Goal: Information Seeking & Learning: Learn about a topic

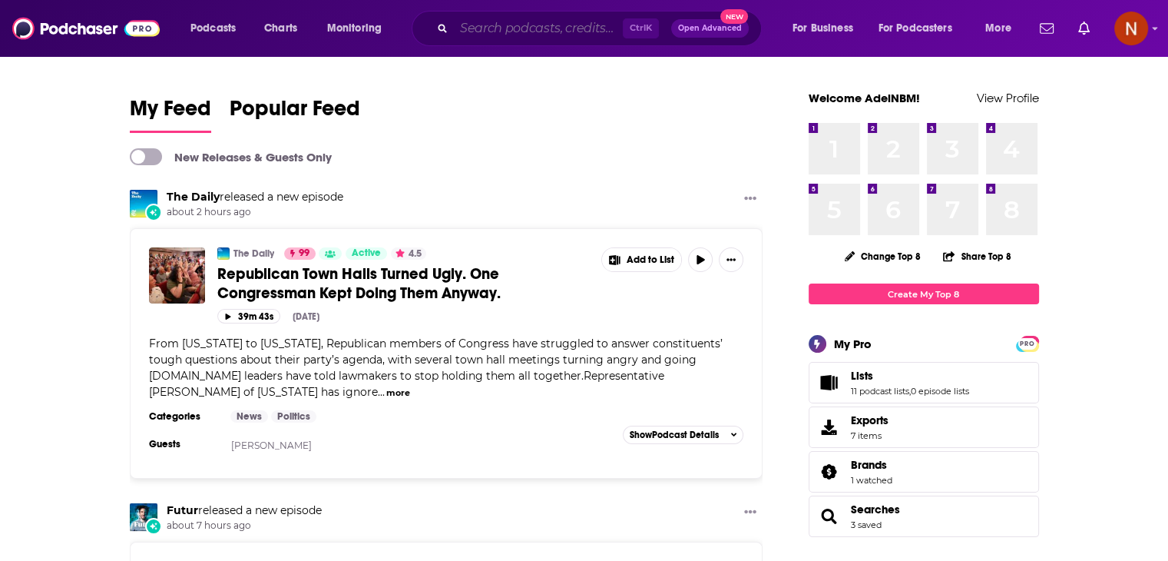
click at [539, 28] on input "Search podcasts, credits, & more..." at bounding box center [538, 28] width 169 height 25
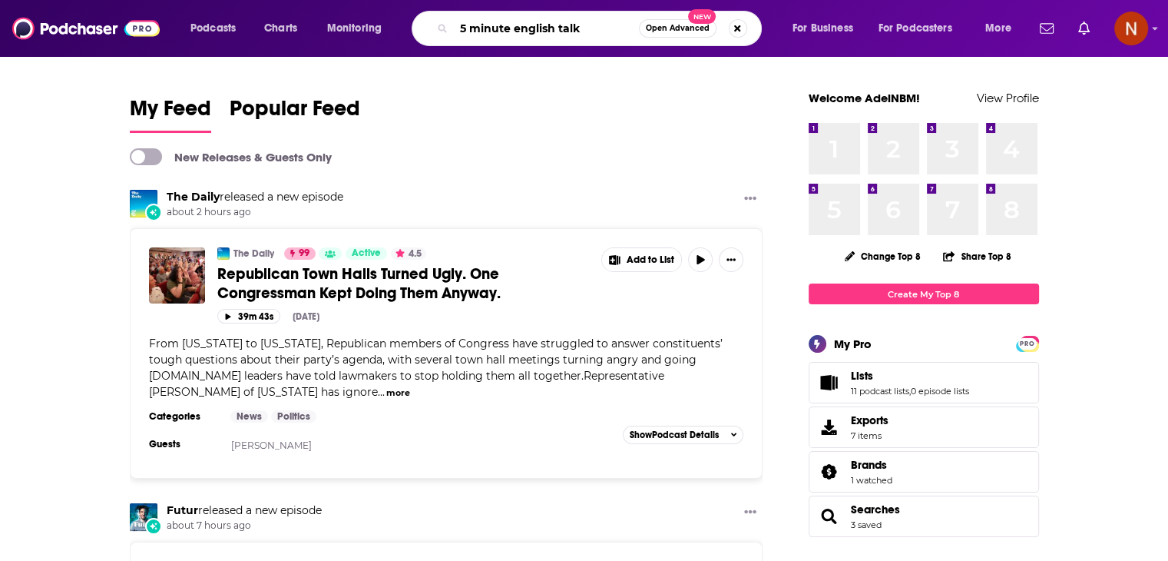
type input "5 minute english talk"
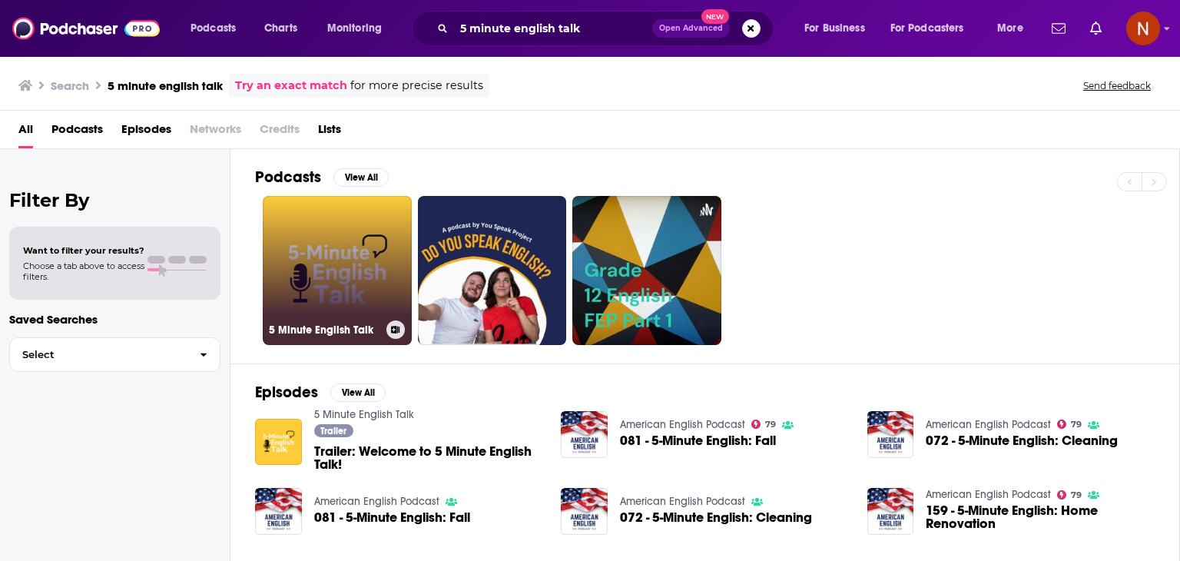
click at [316, 241] on link "5 Minute English Talk" at bounding box center [337, 270] width 149 height 149
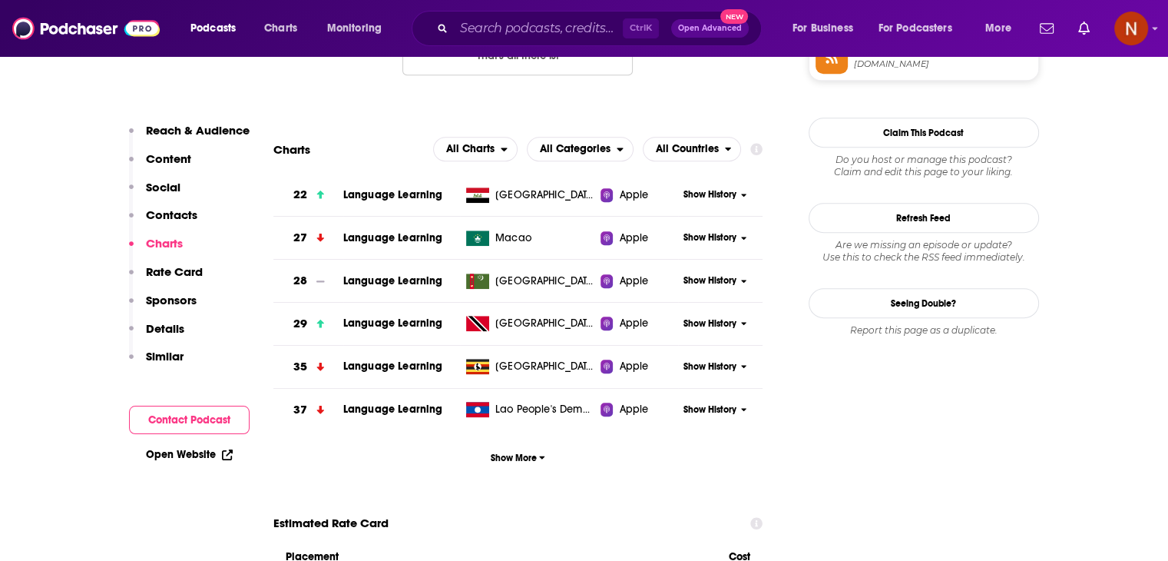
scroll to position [1343, 0]
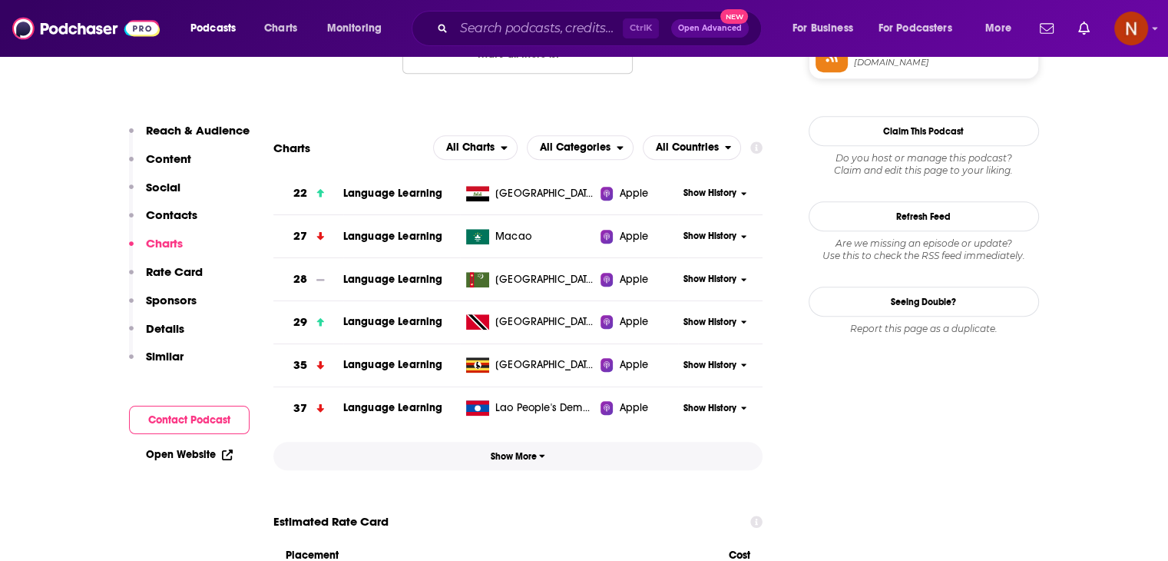
click at [516, 459] on span "Show More" at bounding box center [518, 456] width 55 height 11
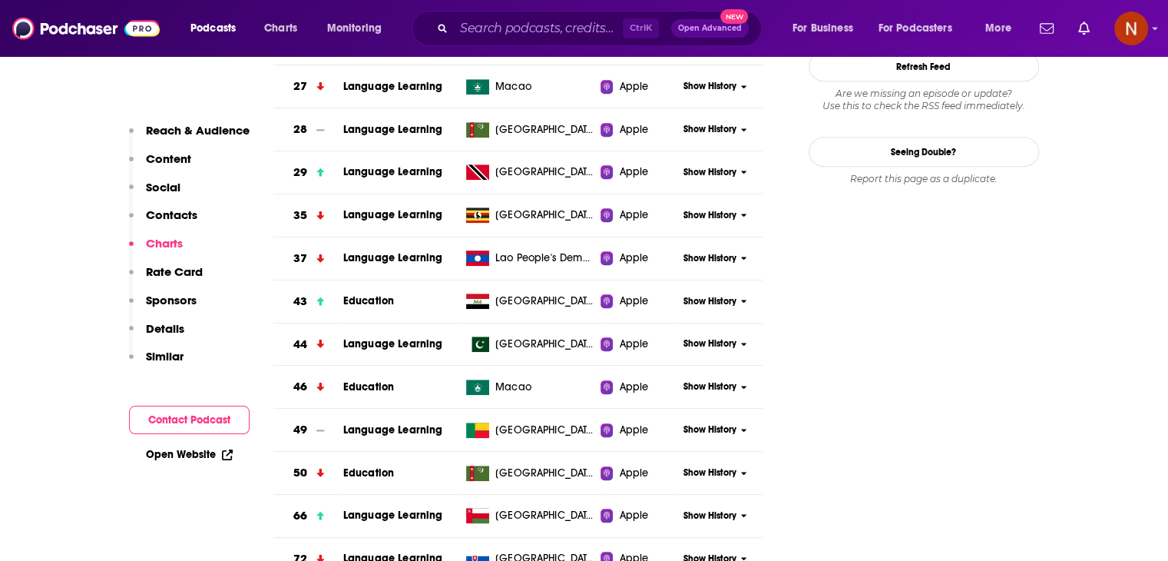
scroll to position [1813, 0]
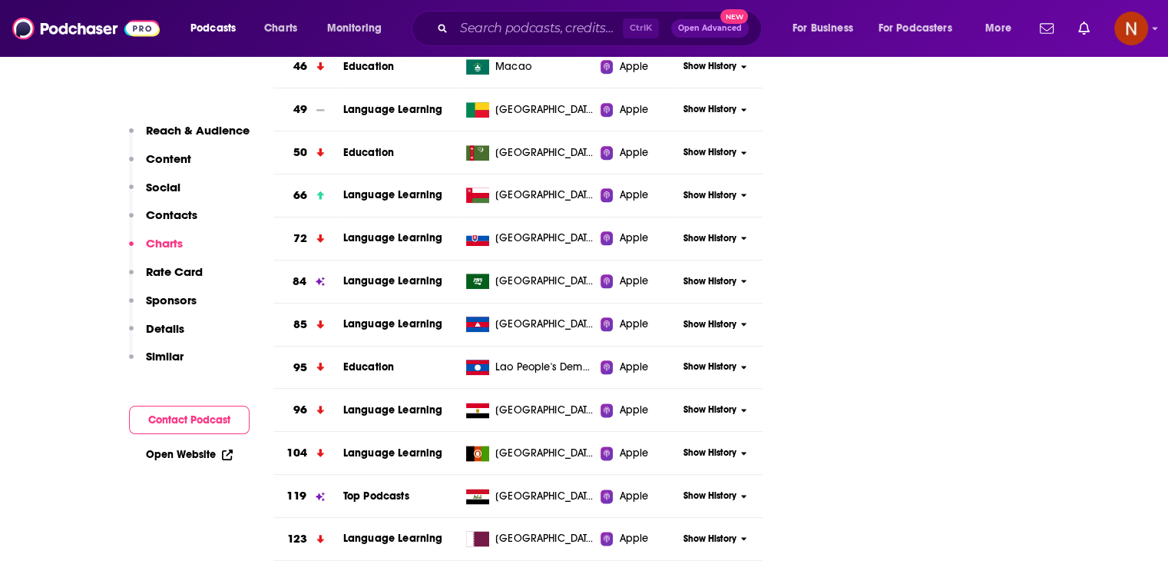
click at [695, 284] on span "Show History" at bounding box center [710, 281] width 53 height 13
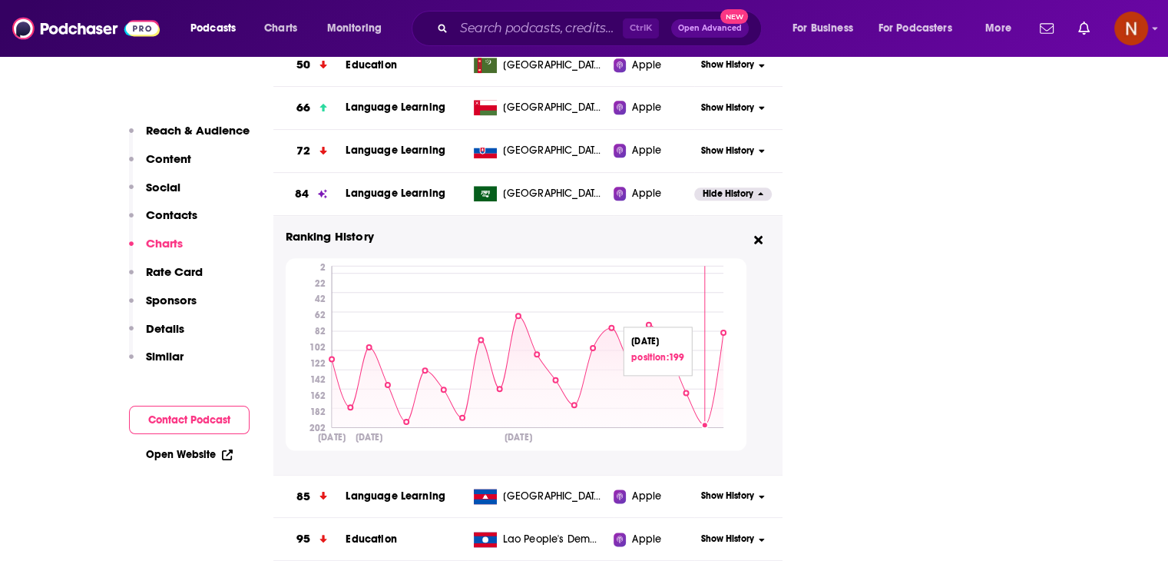
scroll to position [1900, 0]
click at [713, 191] on span "Hide History" at bounding box center [728, 194] width 51 height 13
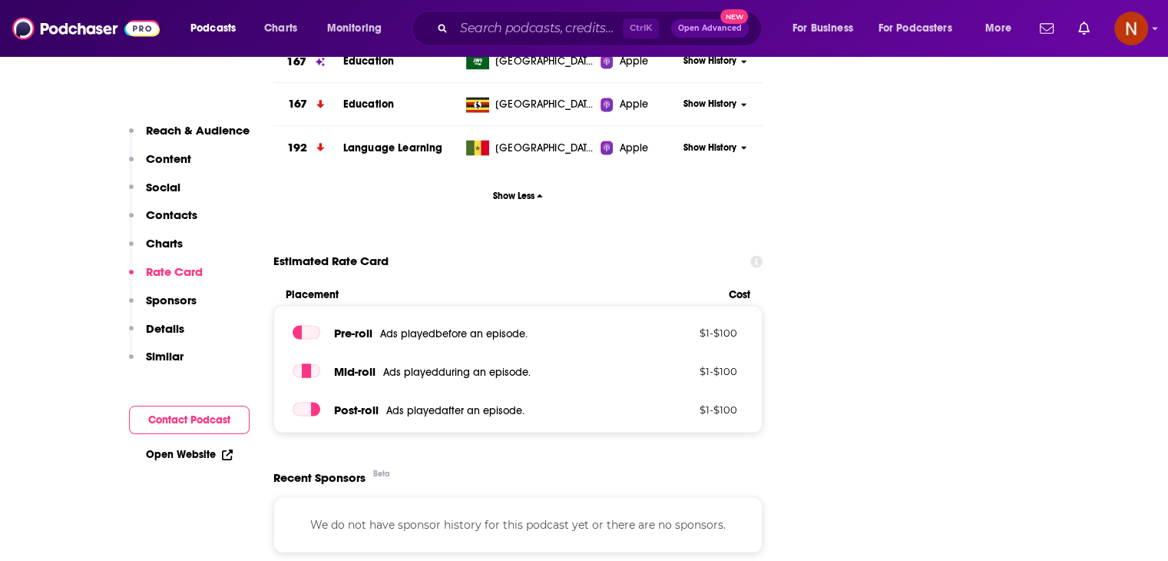
scroll to position [2796, 0]
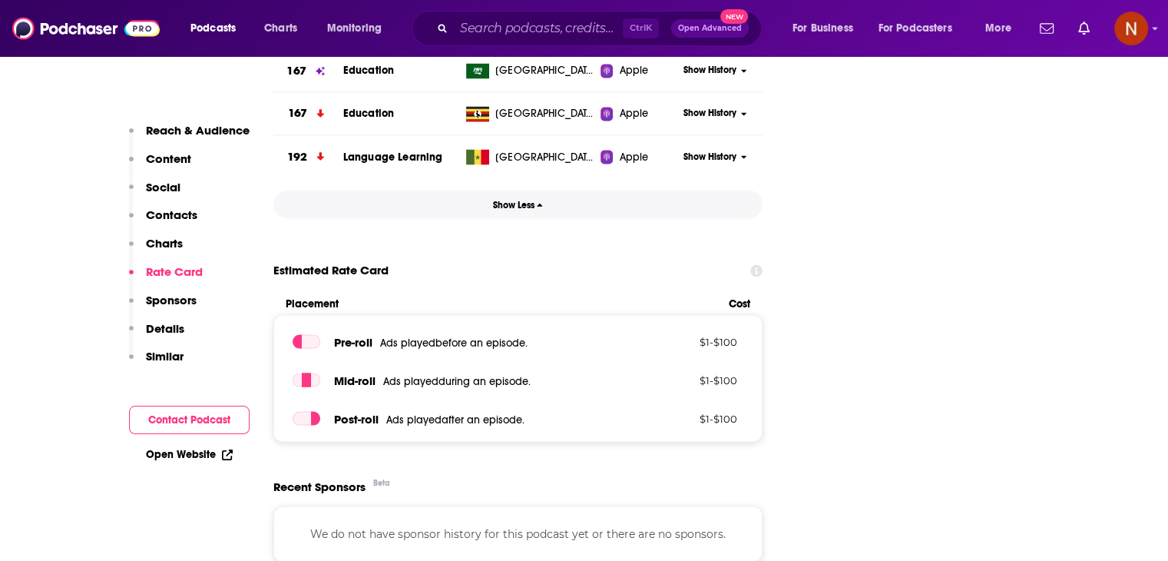
click at [592, 212] on button "Show Less" at bounding box center [518, 204] width 490 height 28
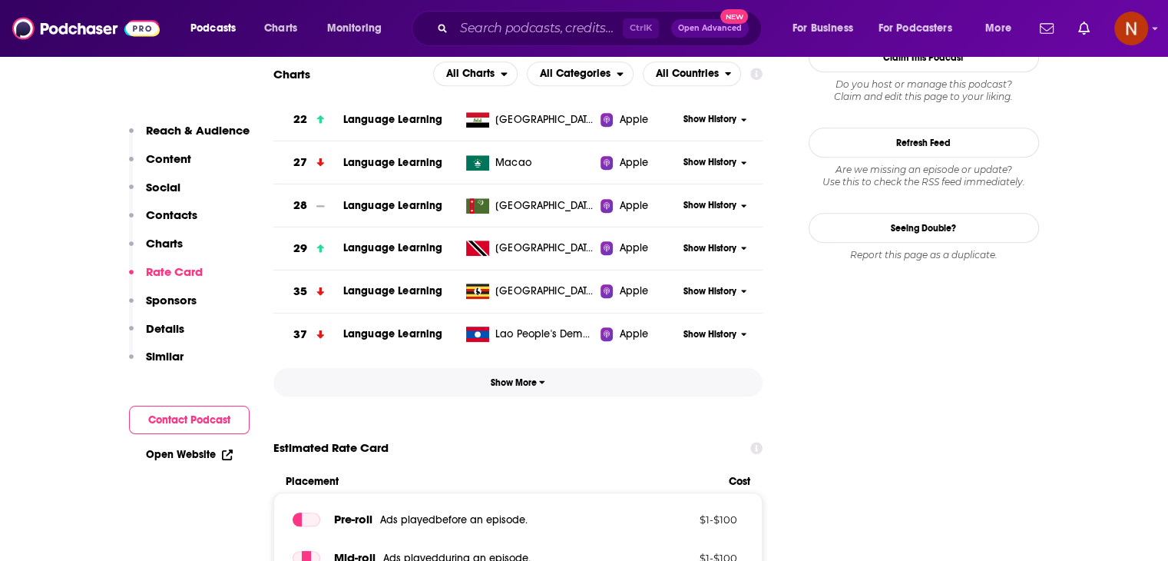
scroll to position [1414, 0]
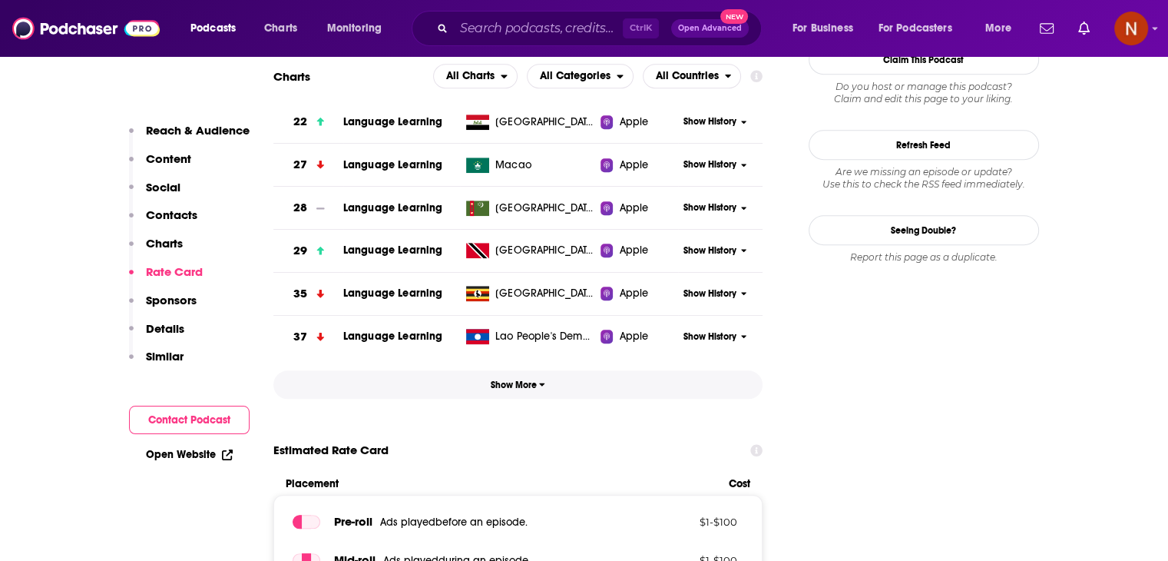
click at [538, 381] on span "Show More" at bounding box center [518, 385] width 55 height 11
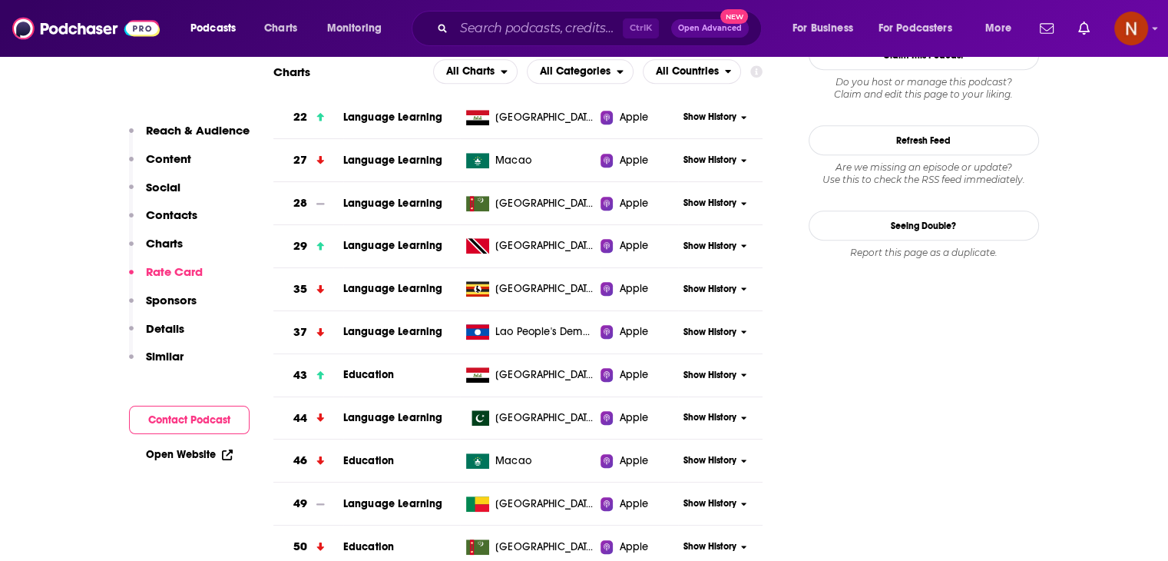
scroll to position [1162, 0]
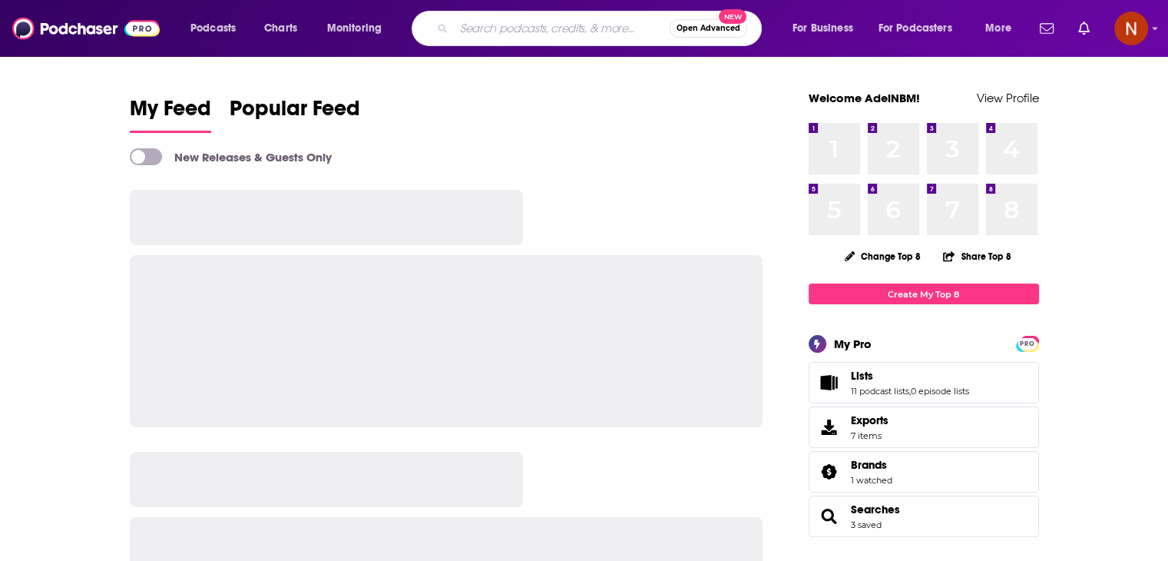
click at [575, 18] on input "Search podcasts, credits, & more..." at bounding box center [562, 28] width 216 height 25
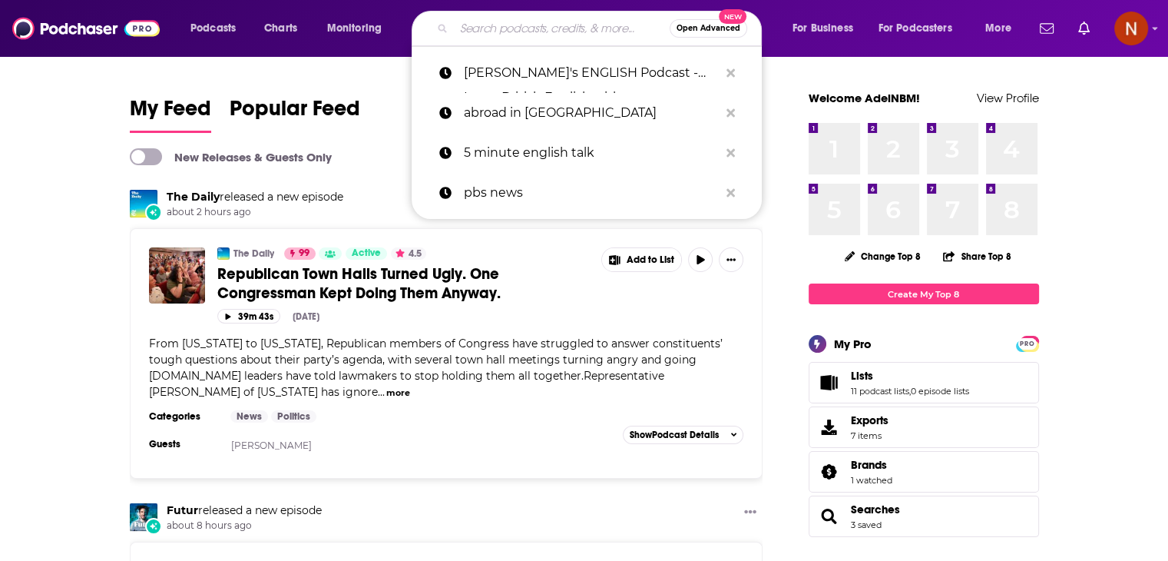
paste input "Coucou MA Biche"
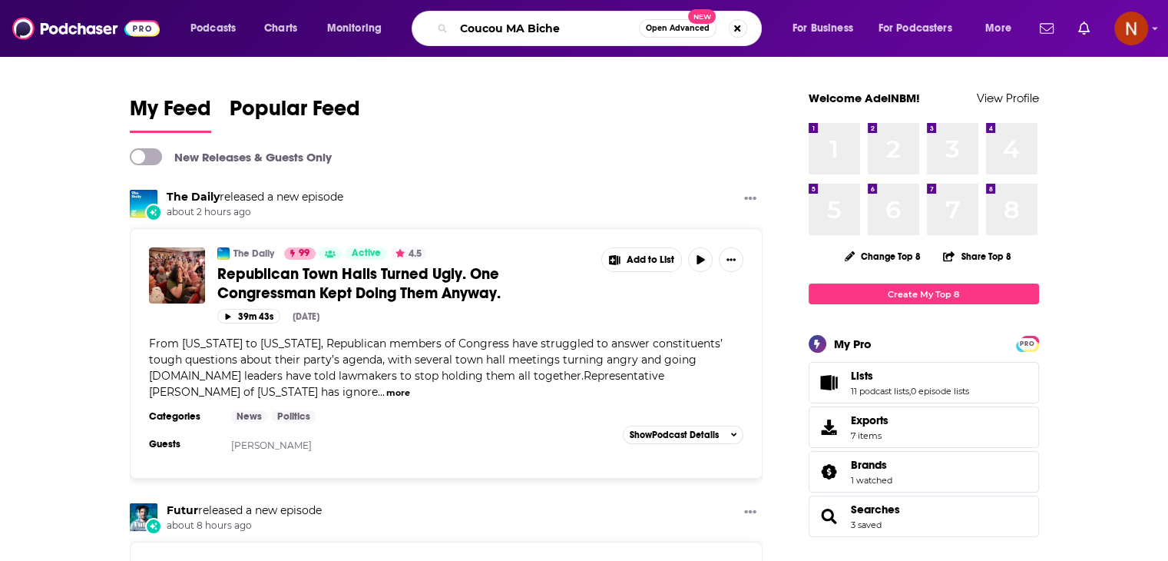
type input "Coucou MA Biche"
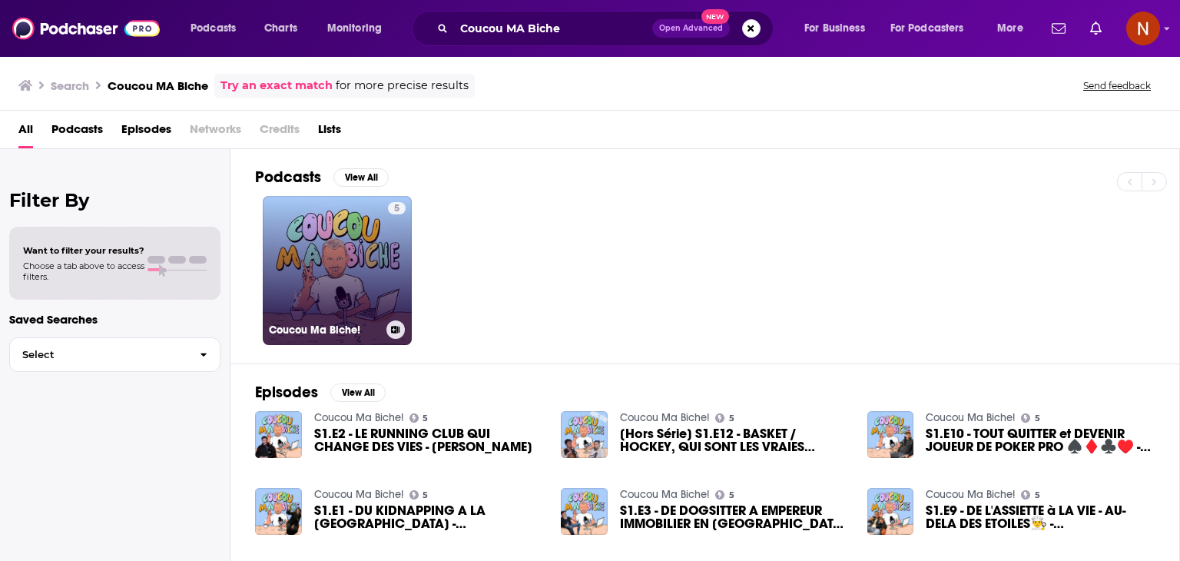
click at [317, 265] on link "5 Coucou Ma Biche!" at bounding box center [337, 270] width 149 height 149
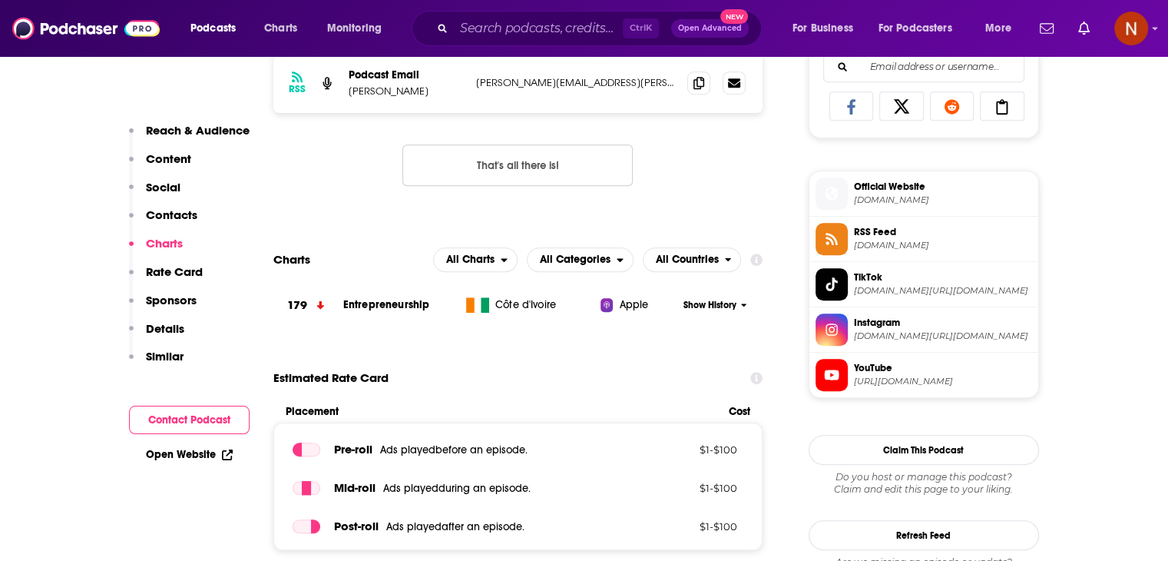
scroll to position [1006, 0]
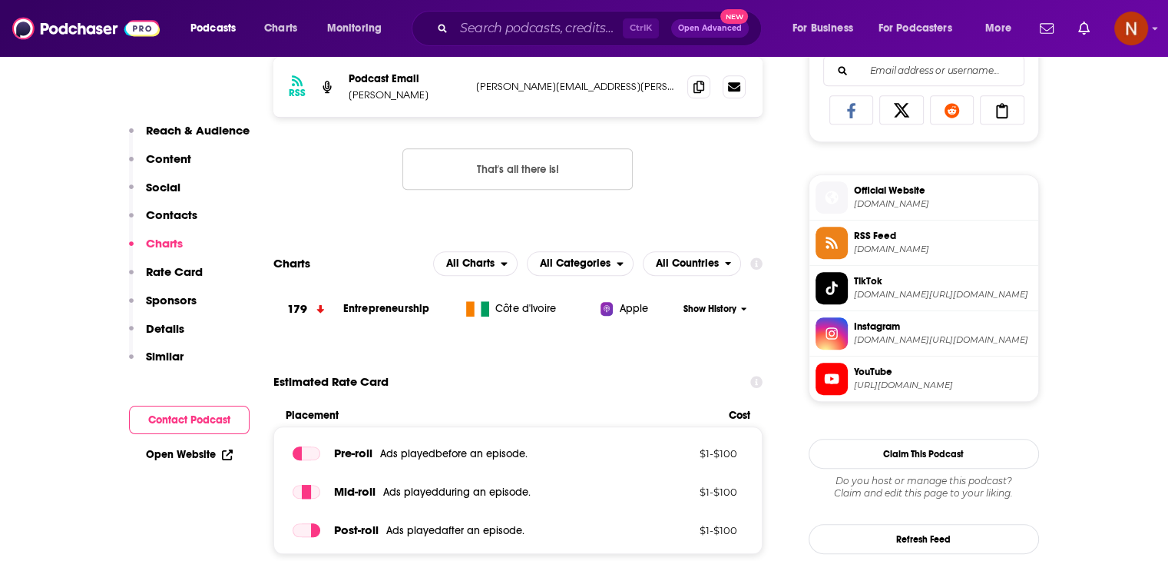
click at [705, 317] on div "Show History" at bounding box center [720, 309] width 85 height 38
click at [710, 315] on span "Show History" at bounding box center [710, 309] width 53 height 13
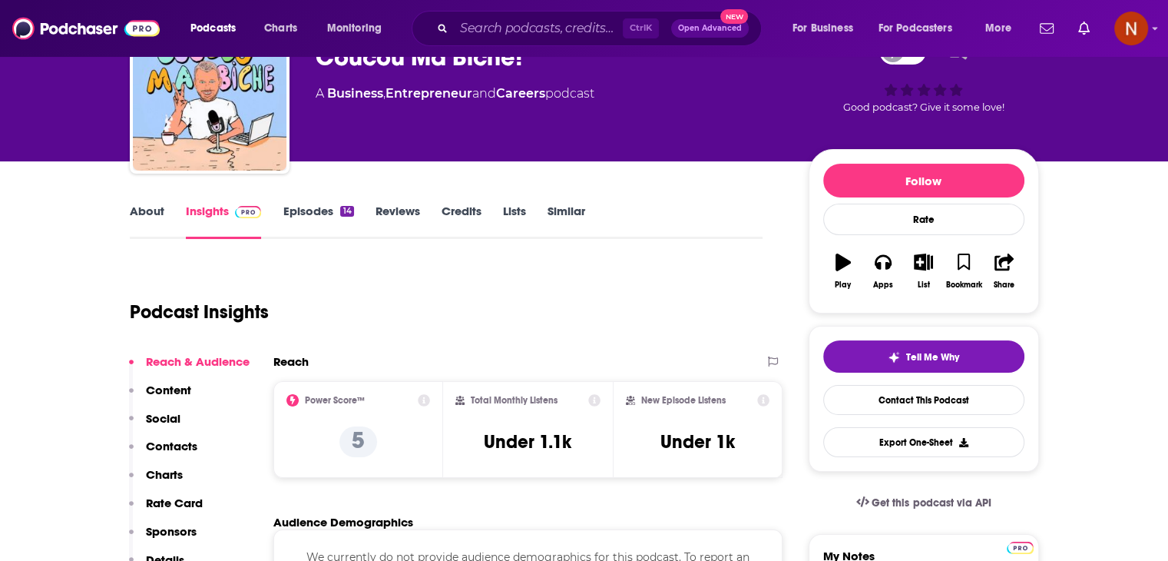
scroll to position [29, 0]
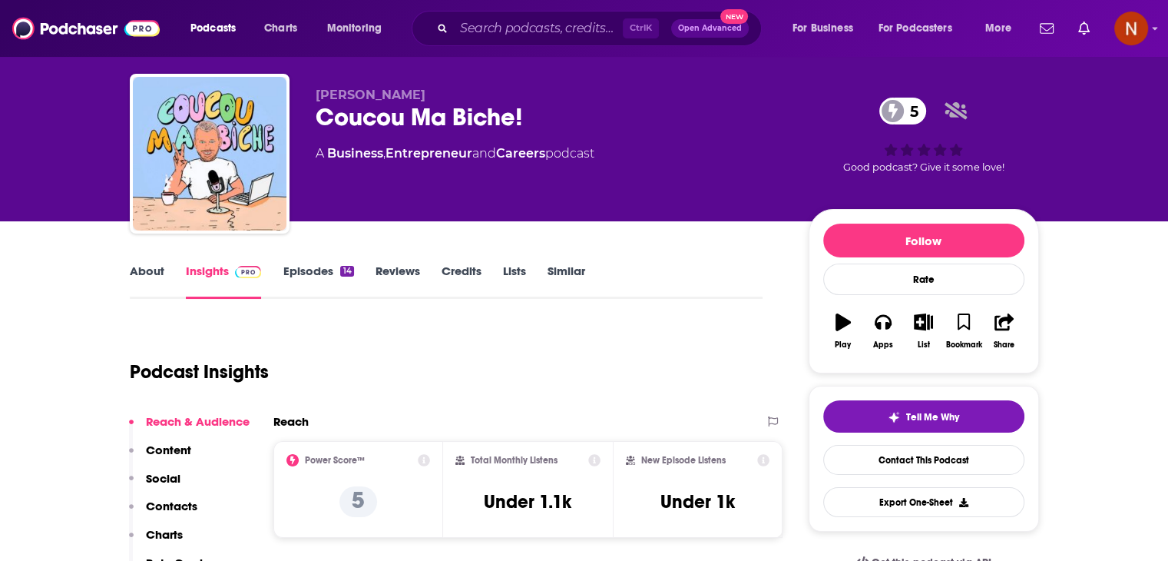
click at [489, 45] on div "Ctrl K Open Advanced New" at bounding box center [587, 28] width 350 height 35
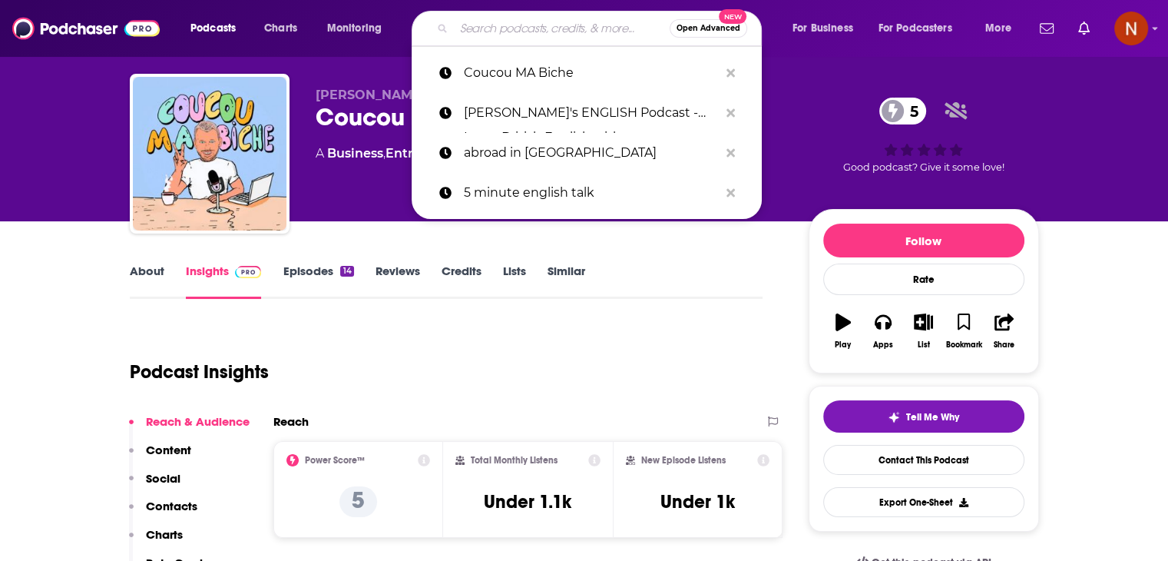
click at [498, 33] on input "Search podcasts, credits, & more..." at bounding box center [562, 28] width 216 height 25
paste input "Below the Fold"
type input "Below the Fold"
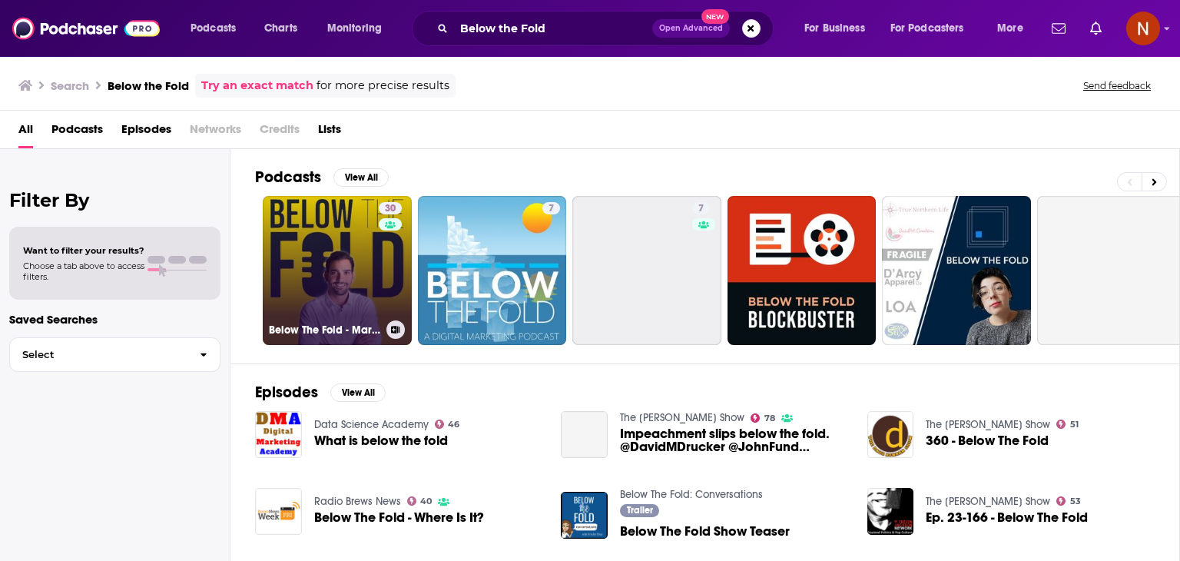
click at [317, 267] on link "30 Below The Fold - Marketing & Advertising Show" at bounding box center [337, 270] width 149 height 149
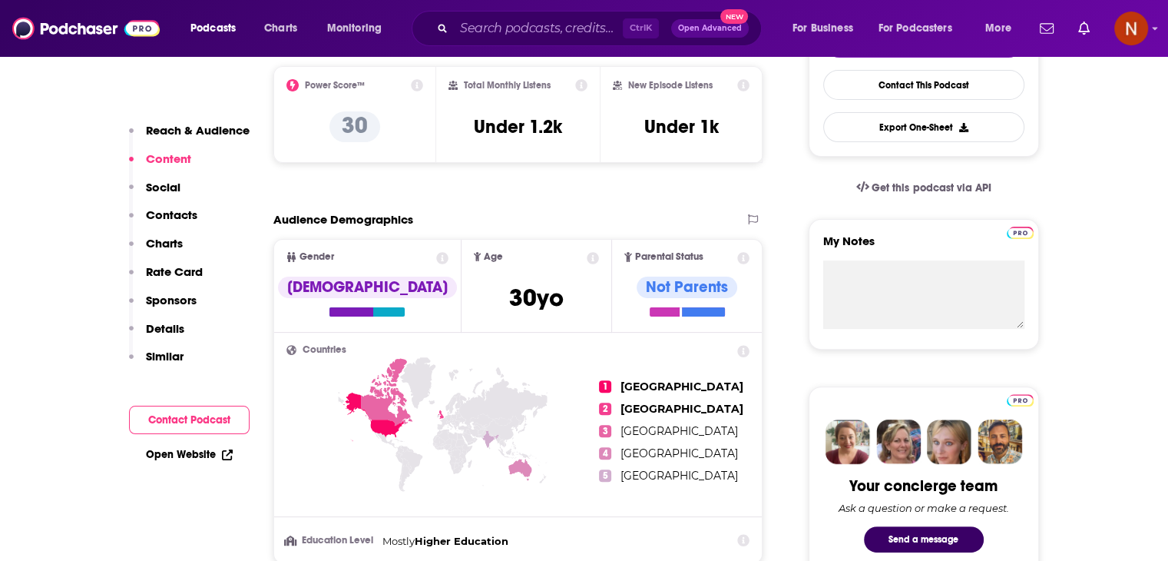
scroll to position [359, 0]
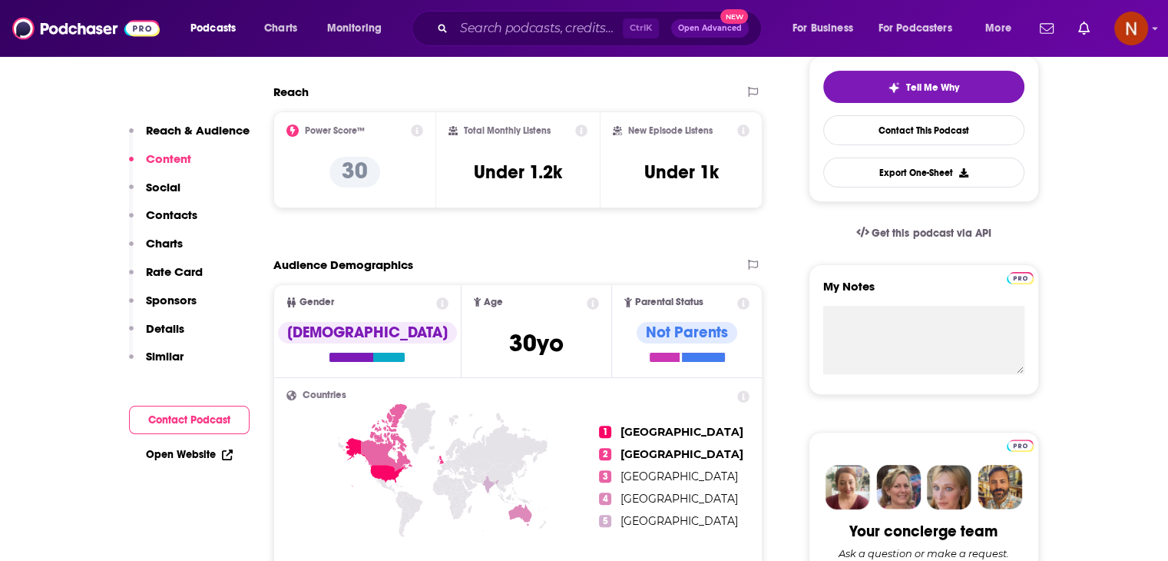
click at [510, 11] on div "Ctrl K Open Advanced New" at bounding box center [587, 28] width 350 height 35
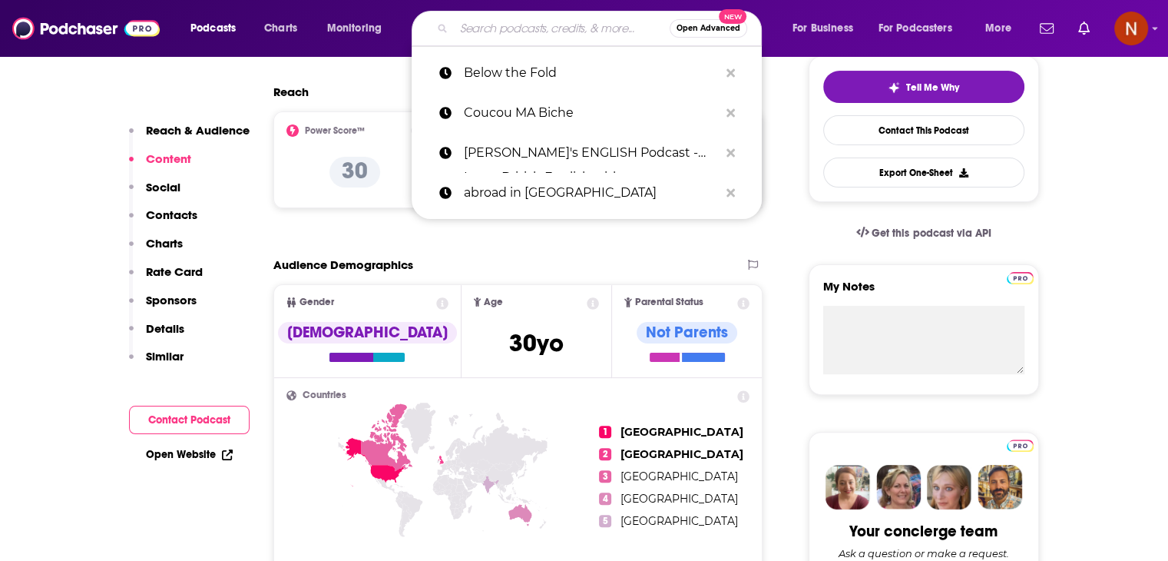
click at [506, 31] on input "Search podcasts, credits, & more..." at bounding box center [562, 28] width 216 height 25
paste input "Podcast with [PERSON_NAME]"
type input "Podcast with [PERSON_NAME]"
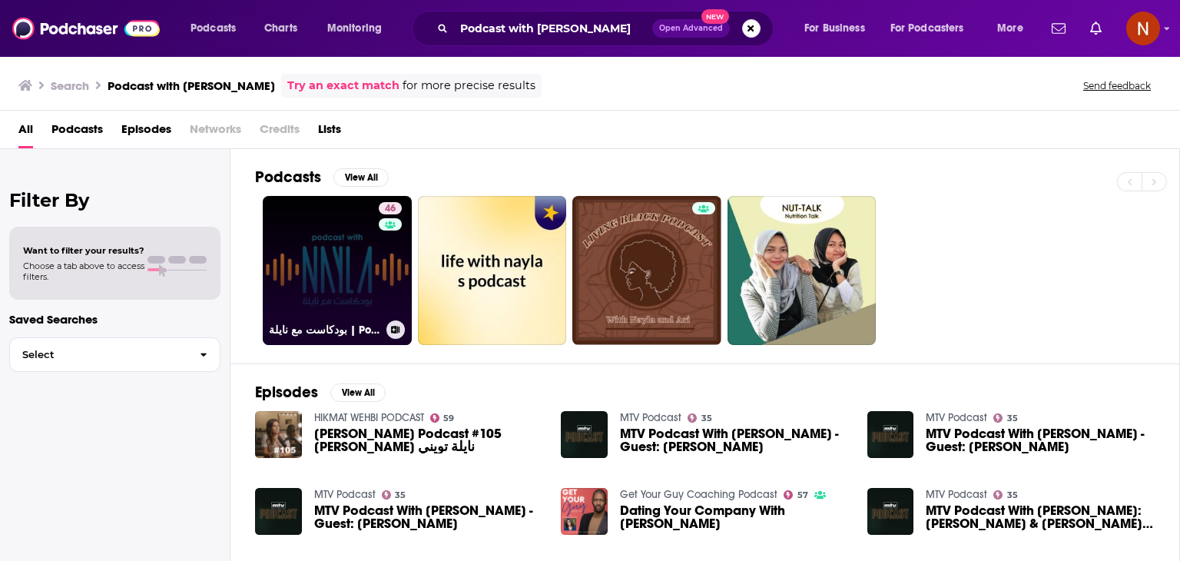
click at [363, 272] on link "46 [DEMOGRAPHIC_DATA] مع نايلة | Podcast With [PERSON_NAME]" at bounding box center [337, 270] width 149 height 149
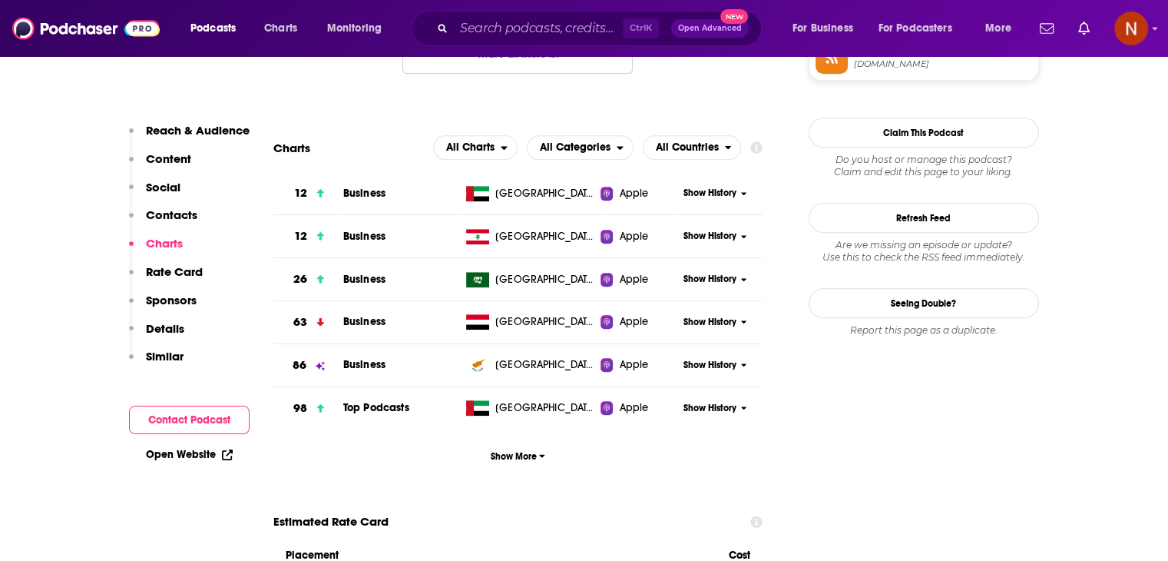
scroll to position [1343, 0]
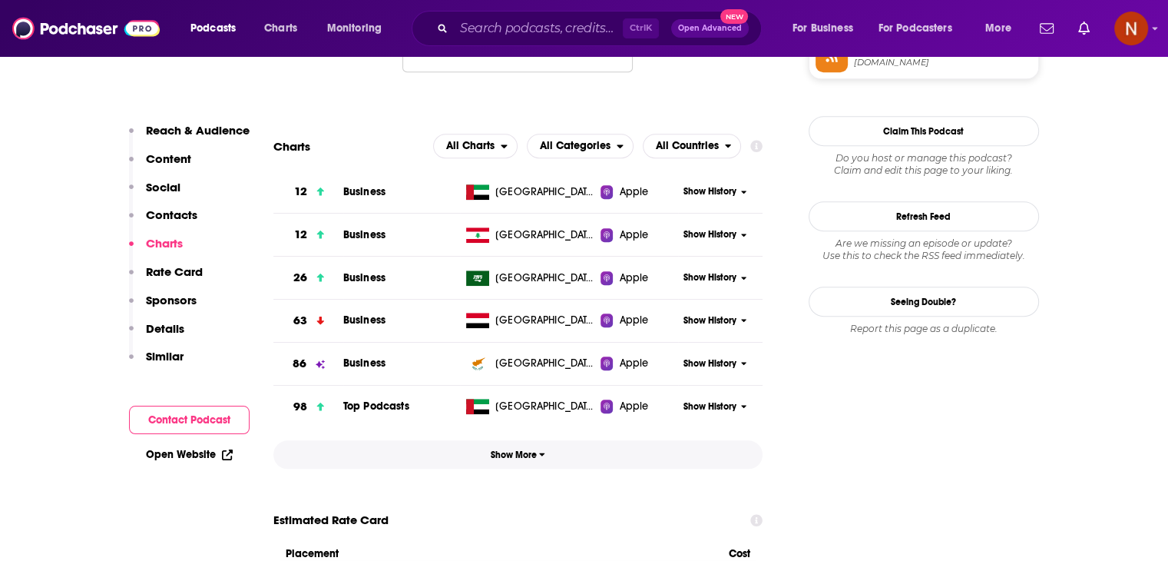
click at [510, 459] on span "Show More" at bounding box center [518, 454] width 55 height 11
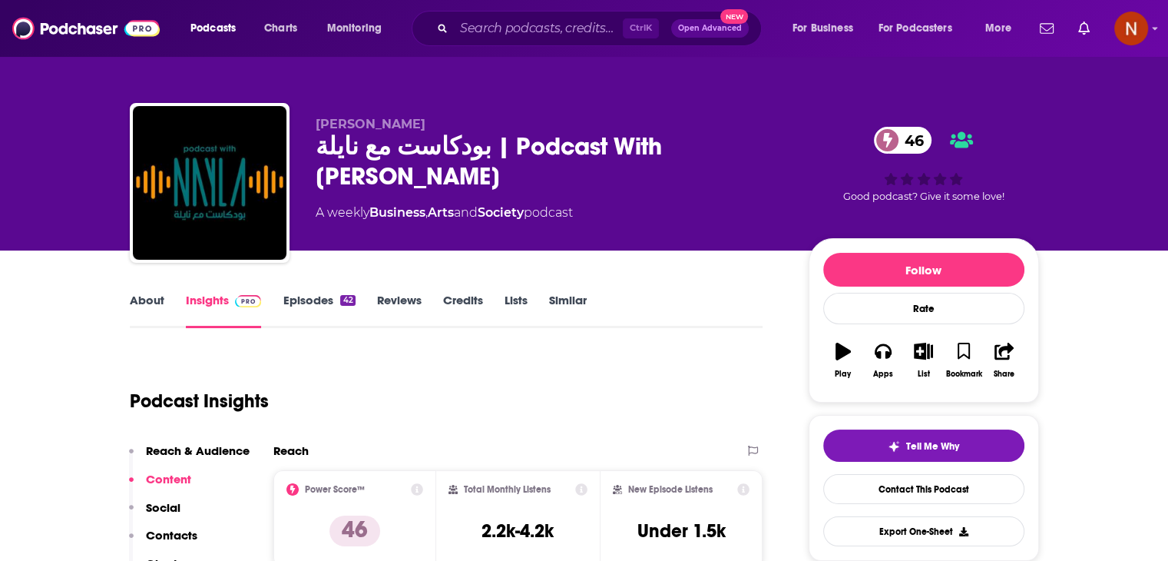
scroll to position [0, 0]
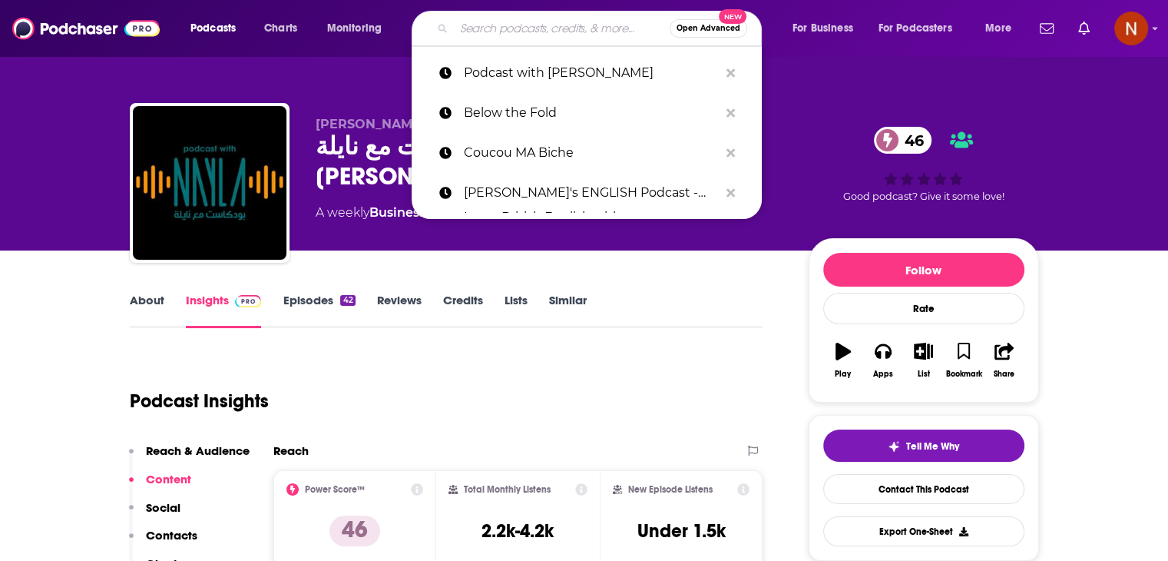
click at [545, 34] on input "Search podcasts, credits, & more..." at bounding box center [562, 28] width 216 height 25
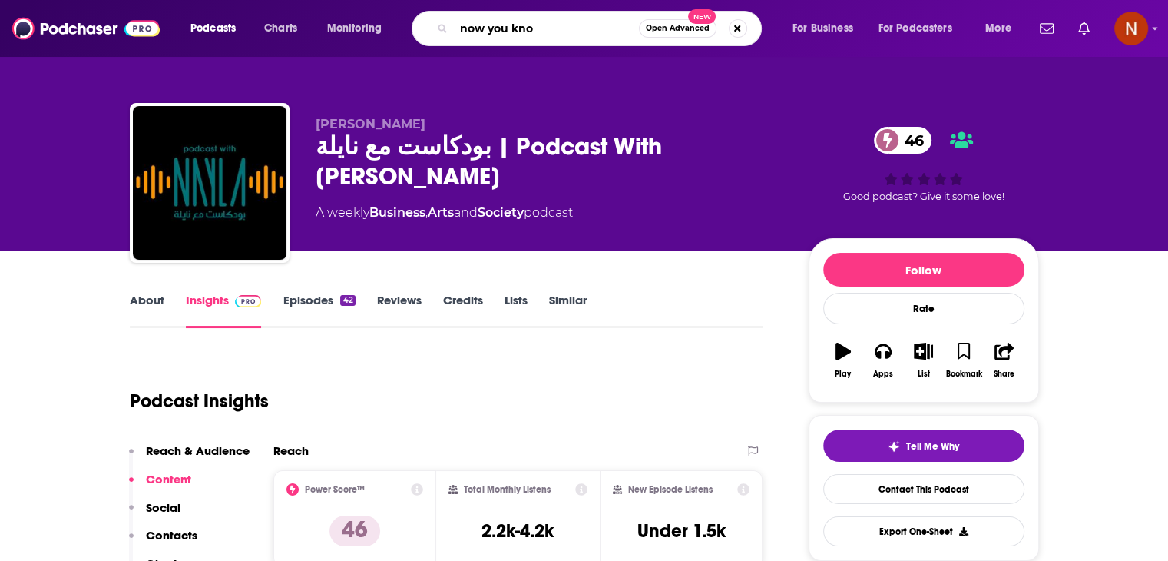
type input "now you know"
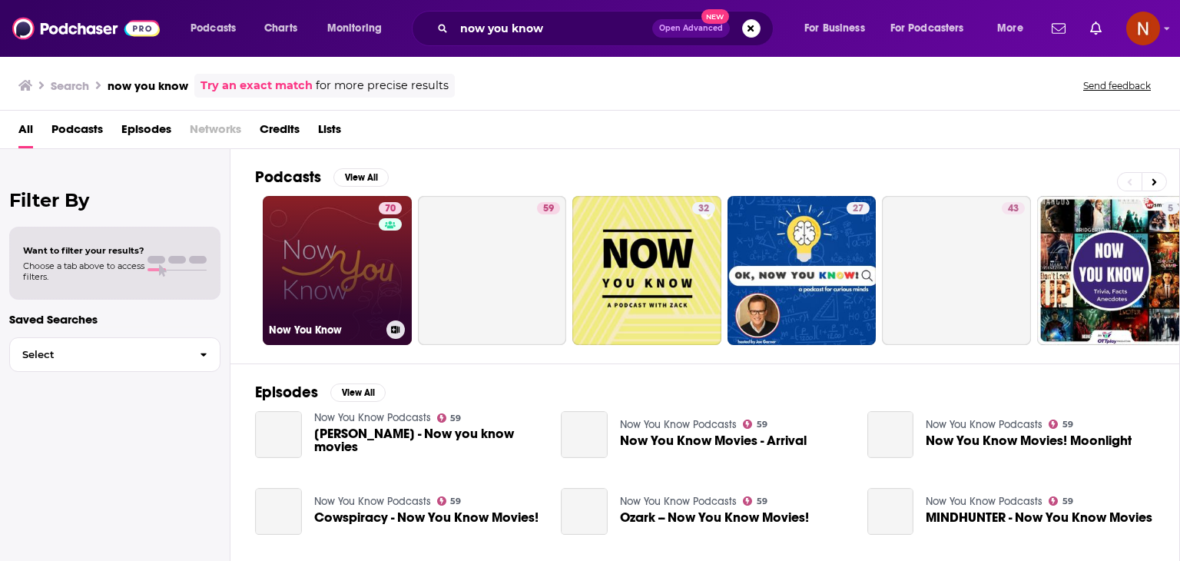
click at [333, 268] on link "70 Now You Know" at bounding box center [337, 270] width 149 height 149
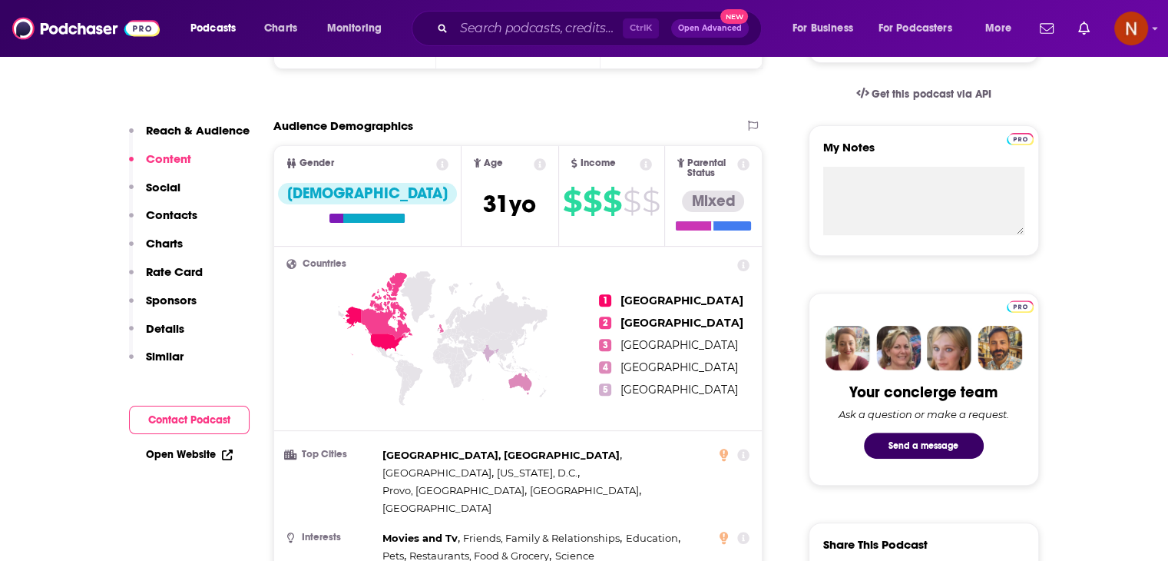
scroll to position [479, 0]
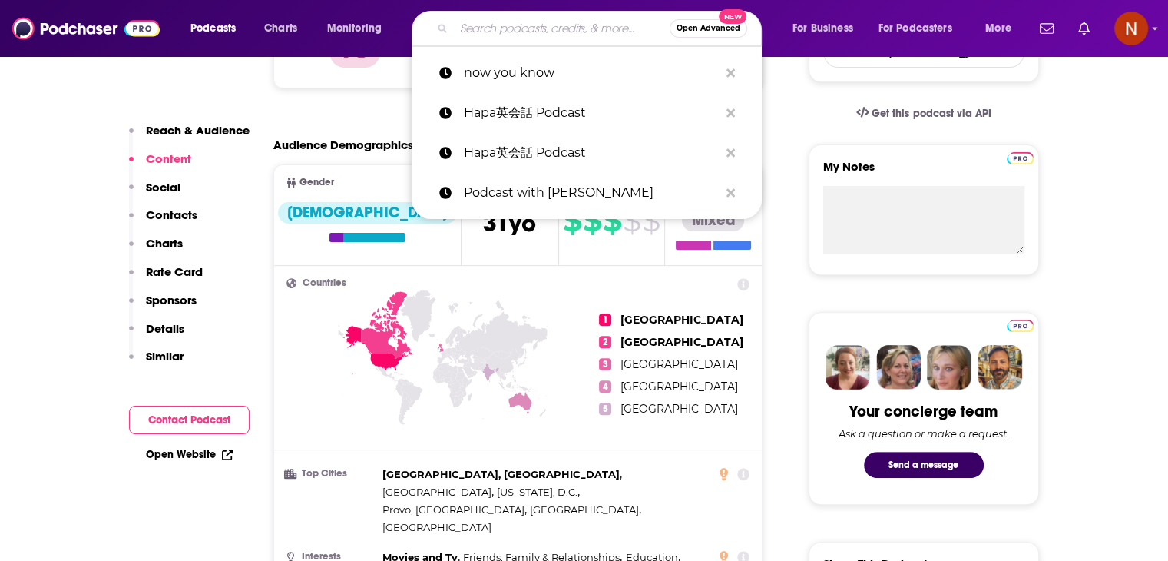
click at [562, 28] on input "Search podcasts, credits, & more..." at bounding box center [562, 28] width 216 height 25
paste input "Now You Know Podcasts"
type input "Now You Know Podcasts"
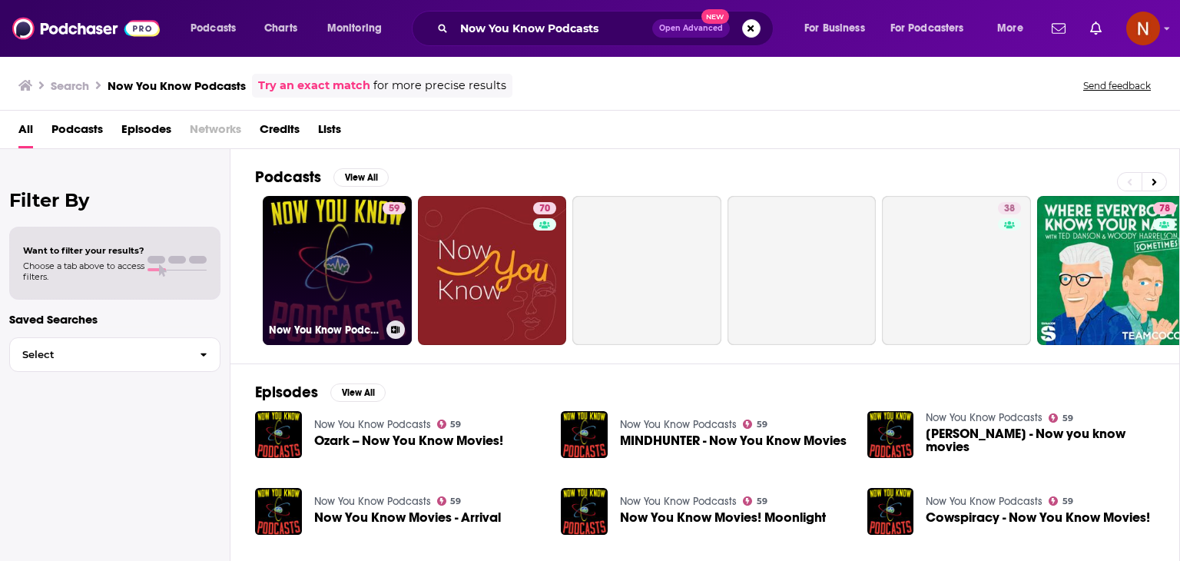
click at [364, 270] on link "59 Now You Know Podcasts" at bounding box center [337, 270] width 149 height 149
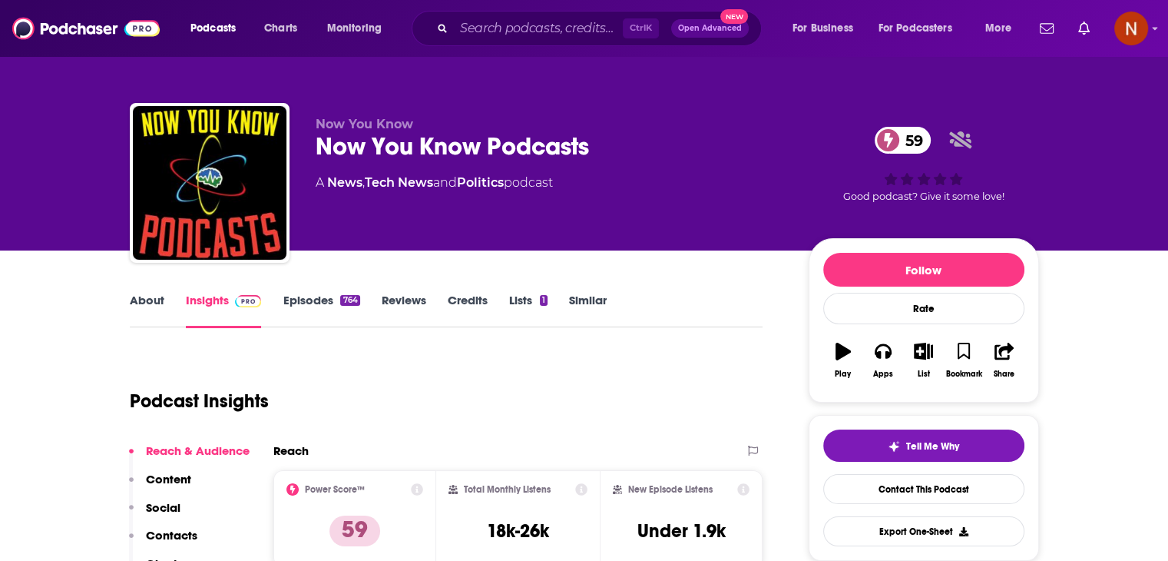
click at [317, 308] on link "Episodes 764" at bounding box center [321, 310] width 77 height 35
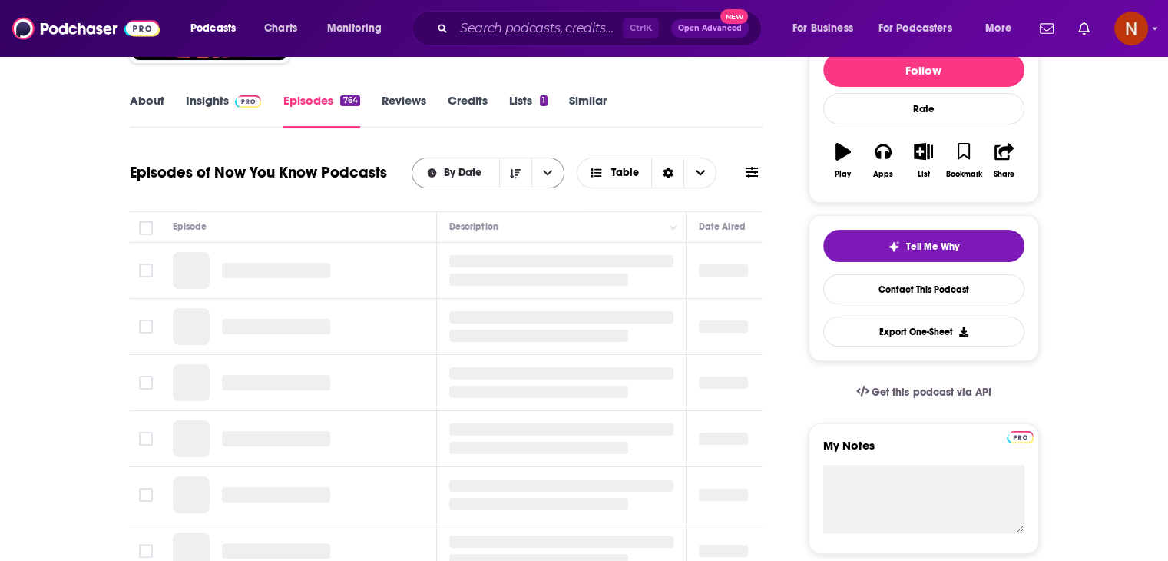
scroll to position [295, 0]
